Goal: Understand process/instructions

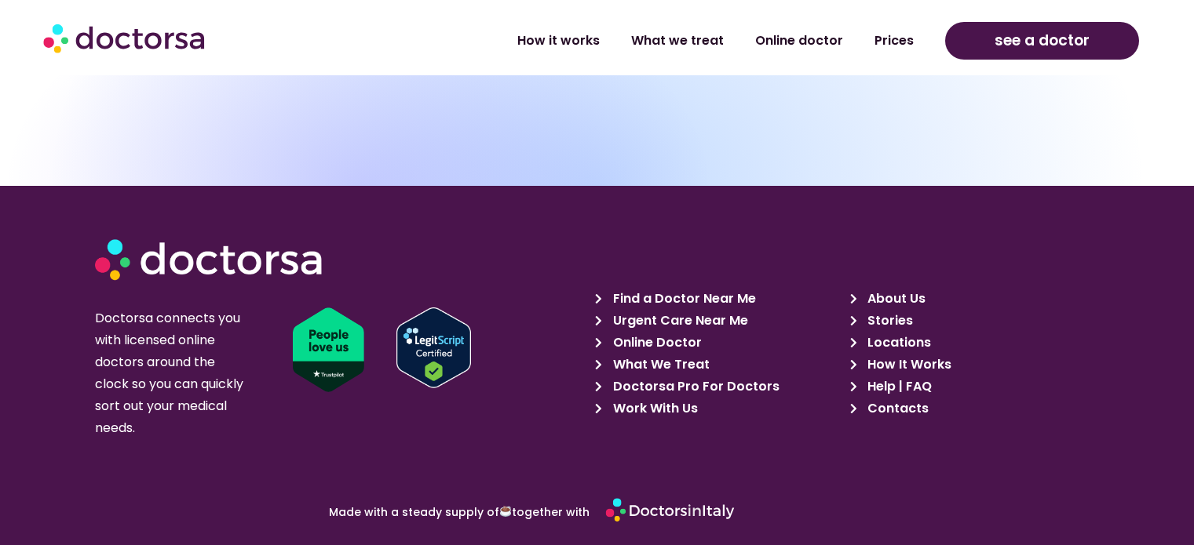
scroll to position [4789, 0]
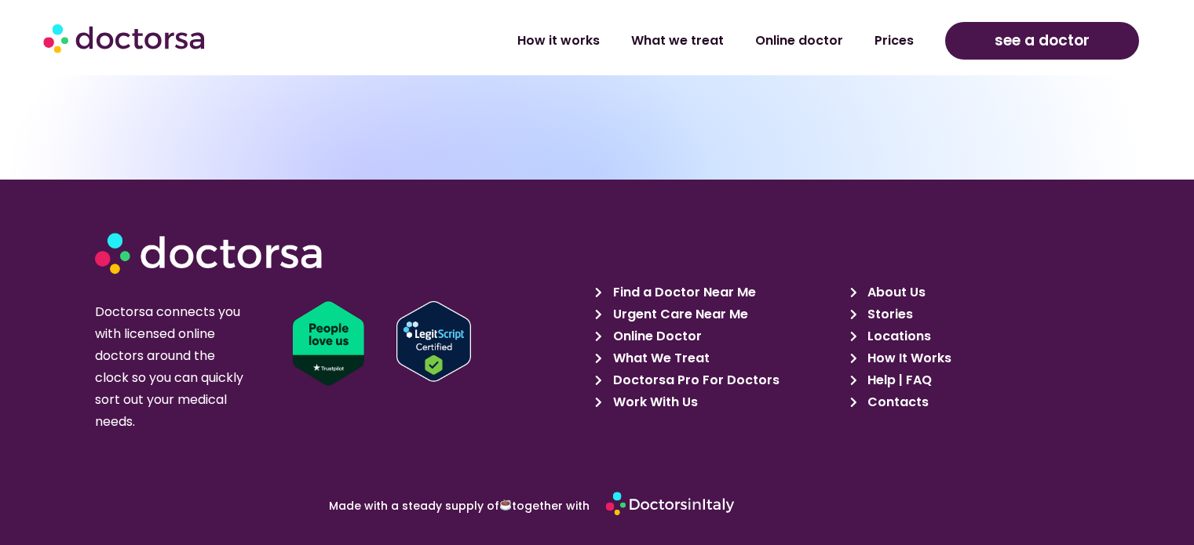
click at [990, 348] on link "How It Works" at bounding box center [973, 359] width 246 height 22
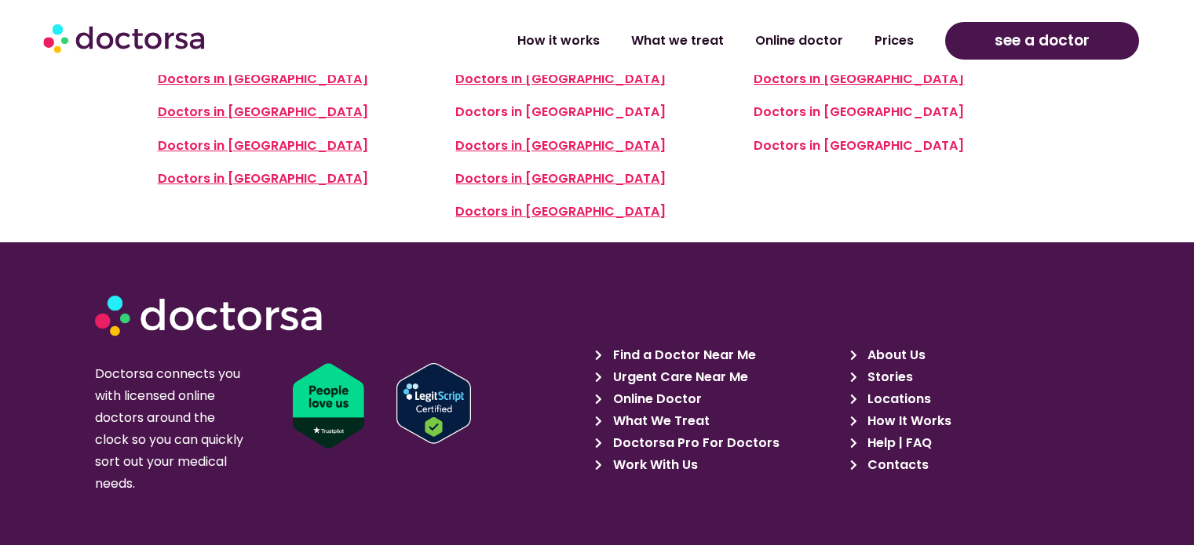
scroll to position [3770, 0]
